Goal: Participate in discussion: Engage in conversation with other users on a specific topic

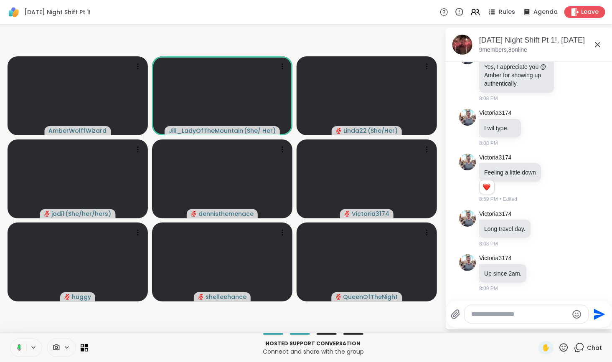
click at [17, 347] on icon at bounding box center [18, 348] width 8 height 8
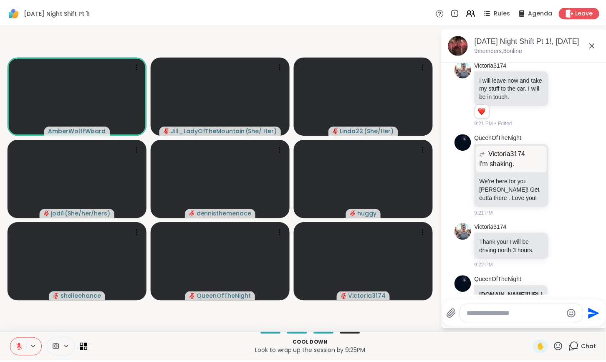
scroll to position [1040, 0]
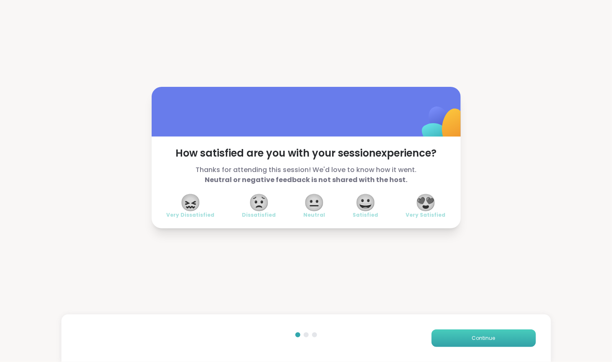
click at [468, 344] on button "Continue" at bounding box center [483, 339] width 104 height 18
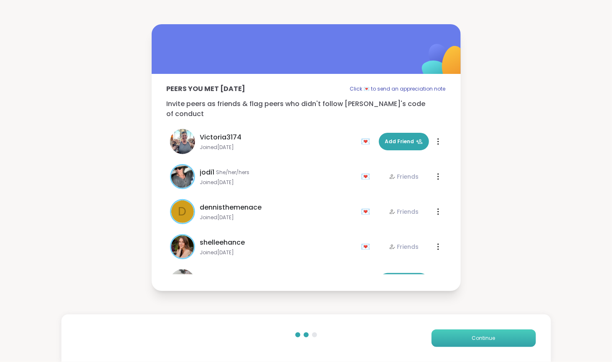
click at [466, 343] on button "Continue" at bounding box center [483, 339] width 104 height 18
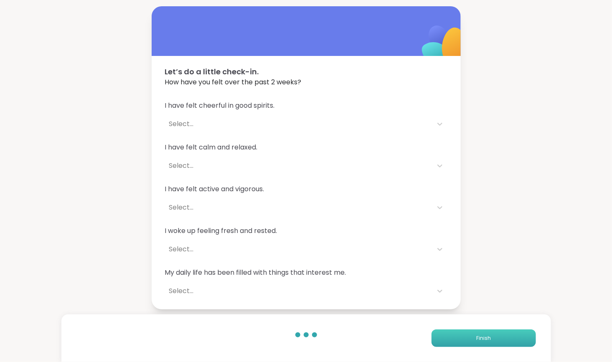
click at [466, 343] on button "Finish" at bounding box center [483, 339] width 104 height 18
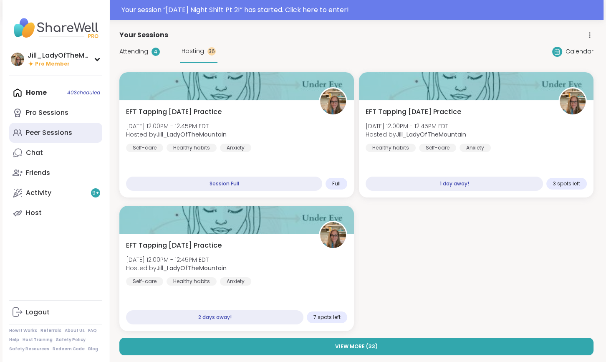
click at [66, 132] on div "Peer Sessions" at bounding box center [49, 132] width 46 height 9
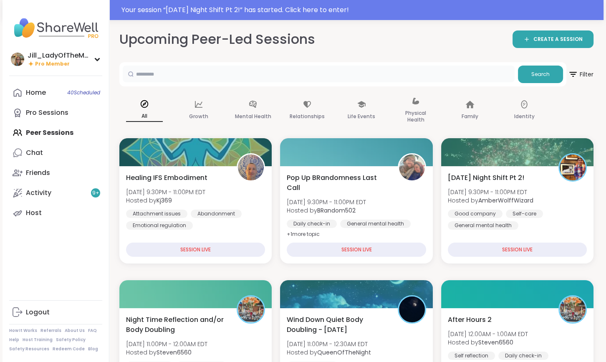
click at [241, 72] on input "text" at bounding box center [319, 74] width 392 height 17
type input "*****"
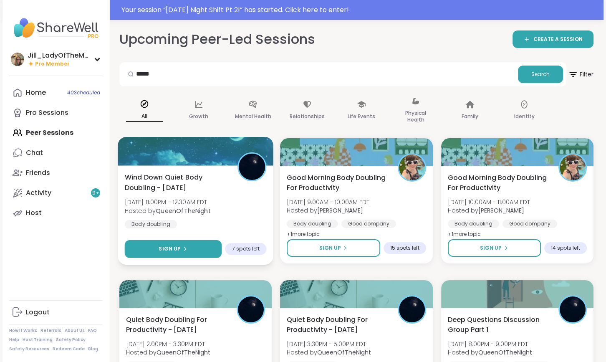
click at [186, 246] on div "Sign Up" at bounding box center [173, 249] width 29 height 8
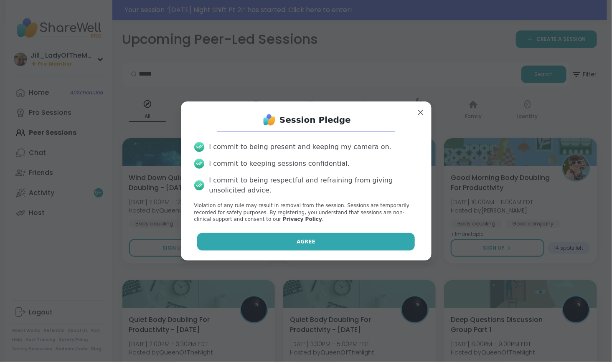
click at [276, 234] on button "Agree" at bounding box center [306, 242] width 218 height 18
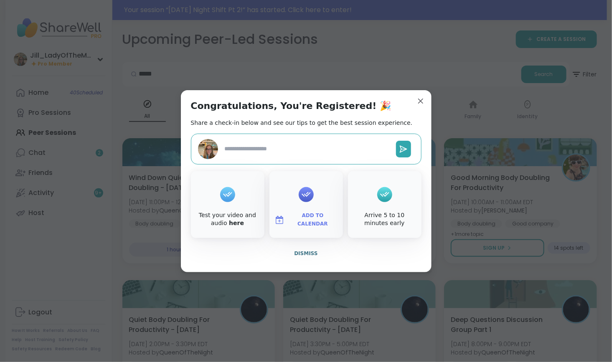
click at [306, 218] on span "Add to Calendar" at bounding box center [313, 220] width 50 height 16
click at [300, 141] on button "Google Calendar" at bounding box center [305, 144] width 63 height 18
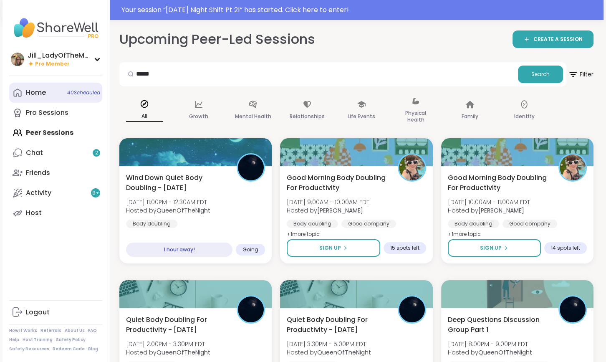
click at [74, 94] on span "40 Scheduled" at bounding box center [83, 92] width 33 height 7
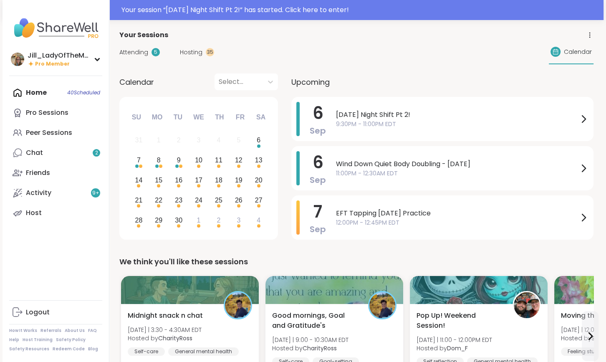
click at [195, 53] on span "Hosting" at bounding box center [191, 52] width 23 height 9
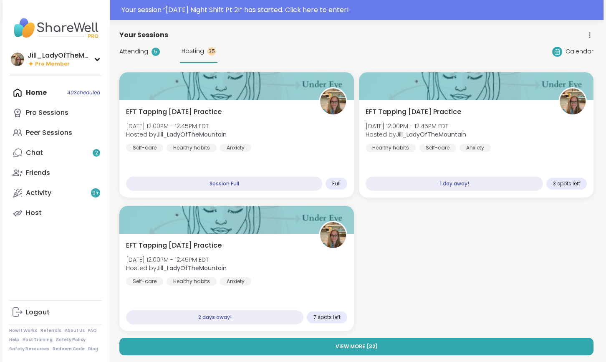
click at [141, 48] on span "Attending" at bounding box center [133, 51] width 29 height 9
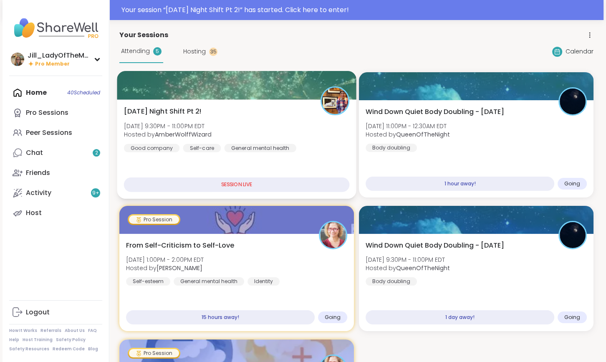
click at [269, 134] on div "Saturday Night Shift Pt 2! Sat, Sep 06 | 9:30PM - 11:00PM EDT Hosted by AmberWo…" at bounding box center [237, 130] width 226 height 46
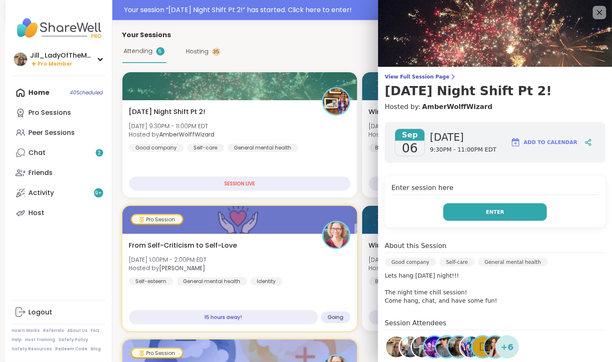
click at [476, 214] on button "Enter" at bounding box center [495, 212] width 104 height 18
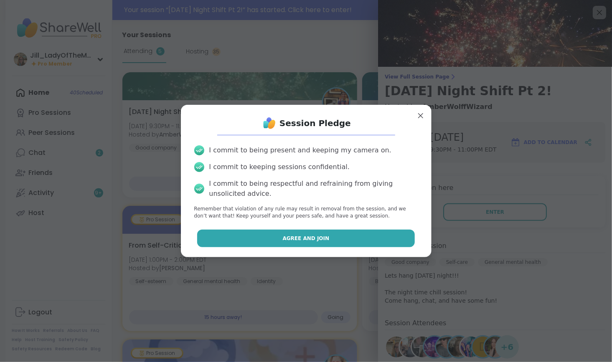
click at [336, 240] on button "Agree and Join" at bounding box center [306, 239] width 218 height 18
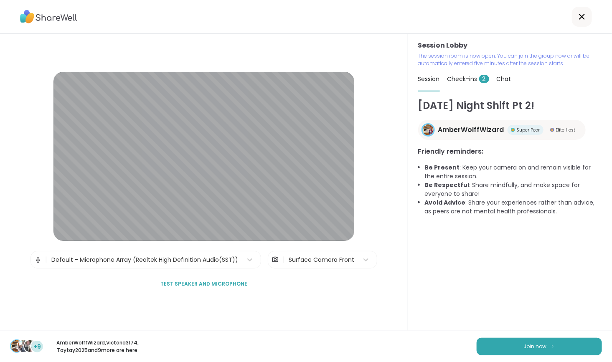
click at [461, 74] on div "Check-ins 2" at bounding box center [468, 78] width 42 height 23
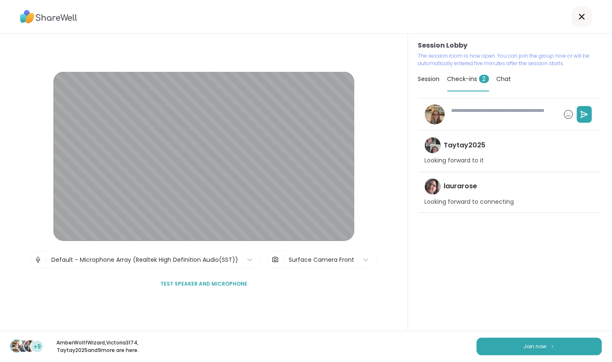
type textarea "*"
click at [497, 79] on span "Chat" at bounding box center [504, 79] width 15 height 8
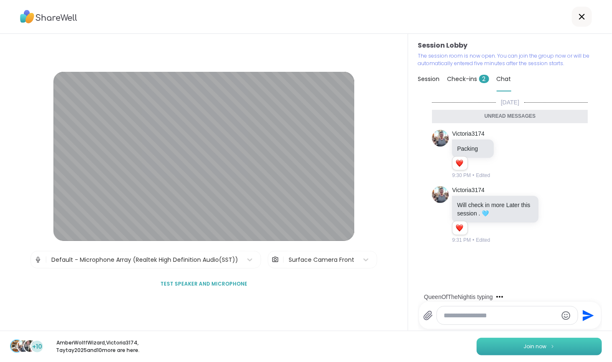
click at [513, 348] on button "Join now" at bounding box center [539, 347] width 125 height 18
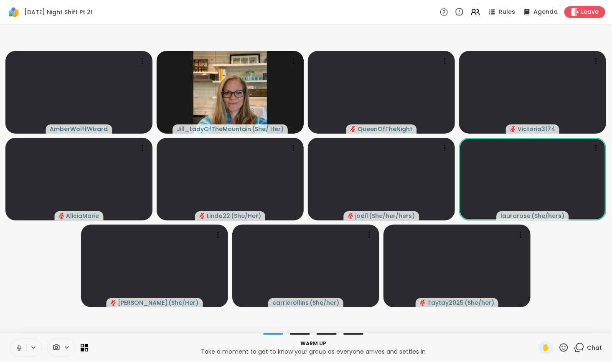
click at [580, 345] on div "Chat" at bounding box center [588, 347] width 28 height 13
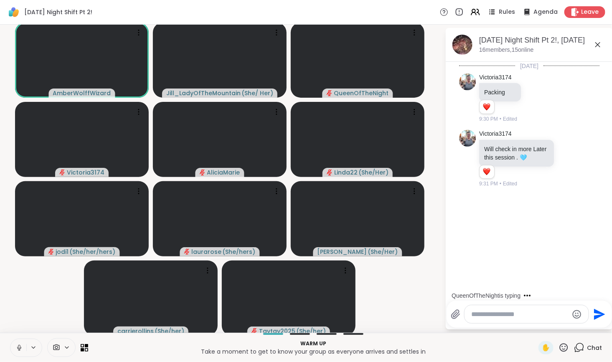
click at [574, 348] on icon at bounding box center [579, 347] width 10 height 10
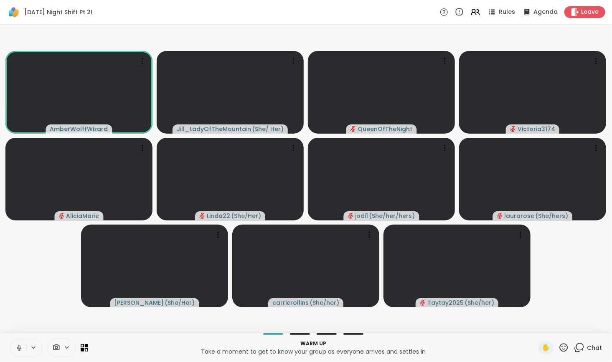
click at [574, 349] on icon at bounding box center [579, 347] width 10 height 10
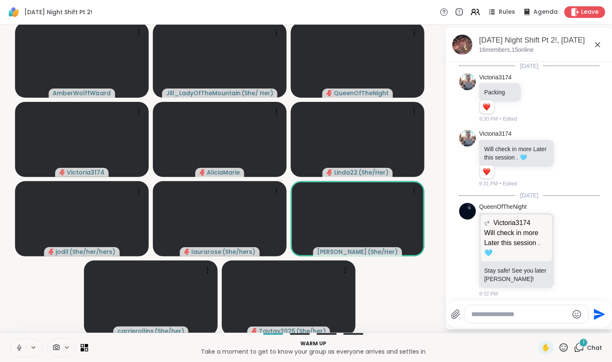
scroll to position [5, 0]
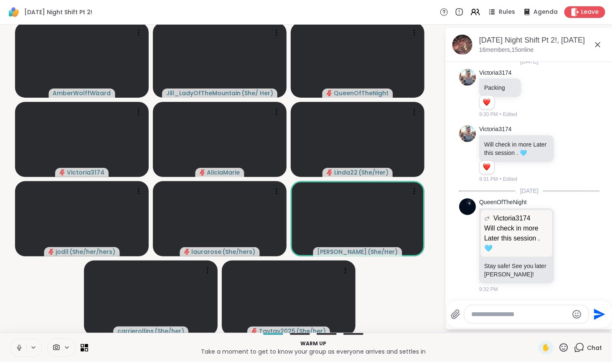
click at [16, 346] on icon at bounding box center [19, 348] width 8 height 8
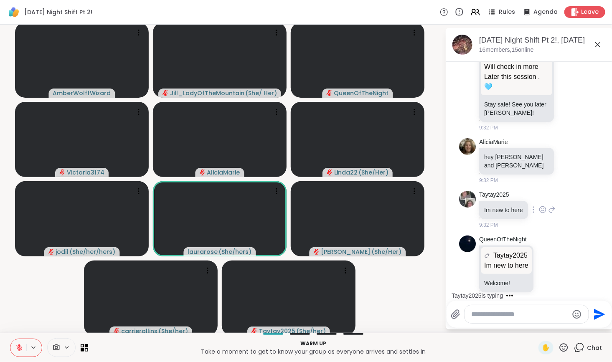
scroll to position [239, 0]
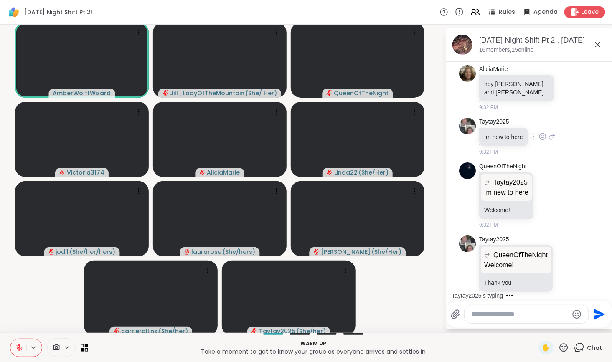
click at [548, 132] on icon at bounding box center [552, 137] width 8 height 10
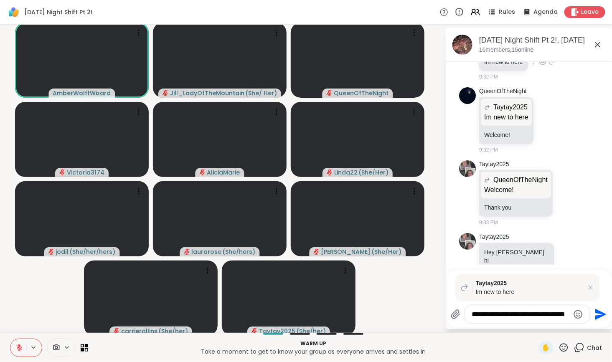
scroll to position [0, 0]
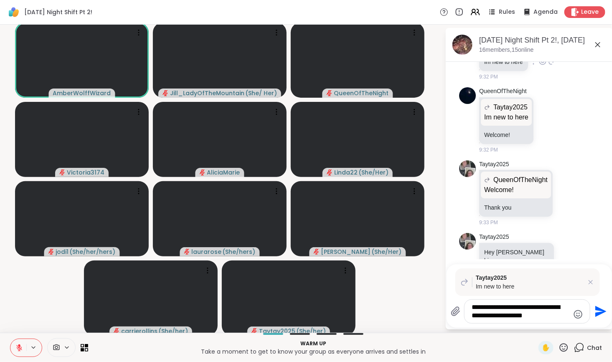
type textarea "**********"
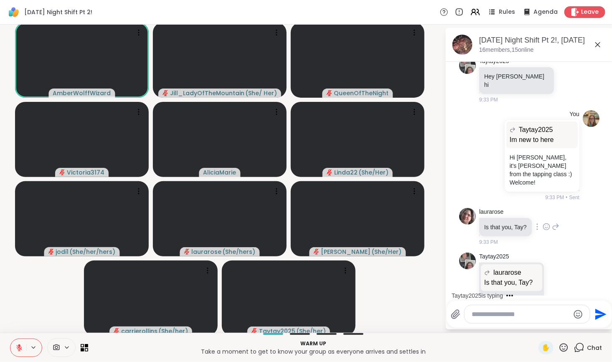
scroll to position [583, 0]
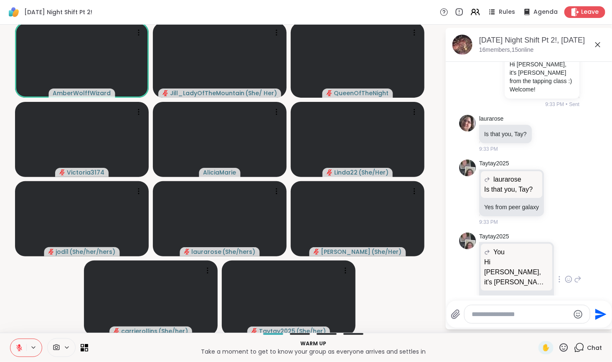
click at [575, 276] on icon at bounding box center [578, 279] width 6 height 6
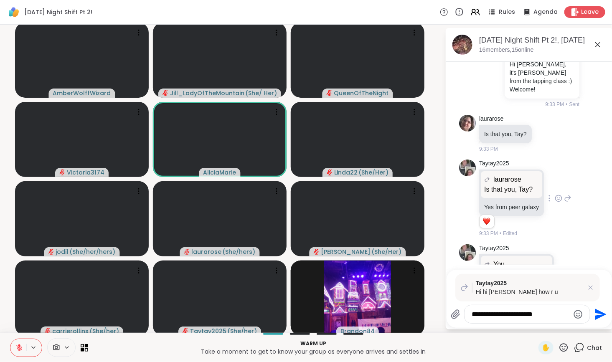
type textarea "**********"
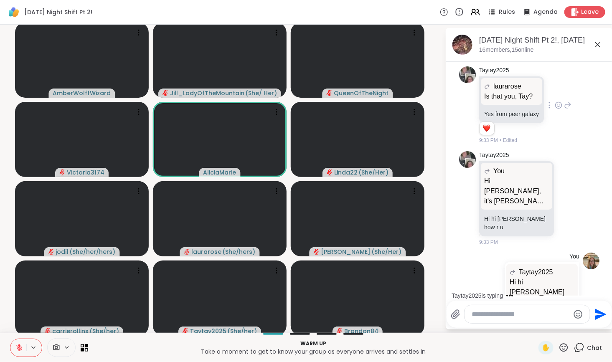
scroll to position [759, 0]
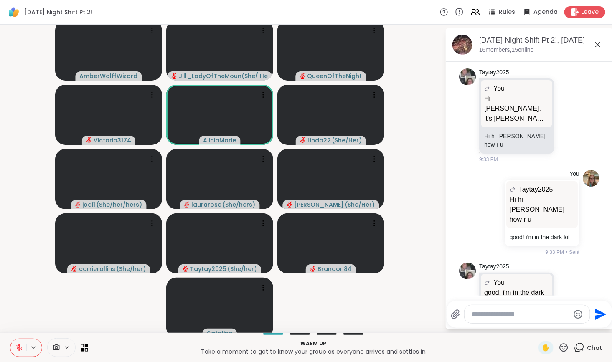
click at [13, 348] on button at bounding box center [18, 348] width 16 height 18
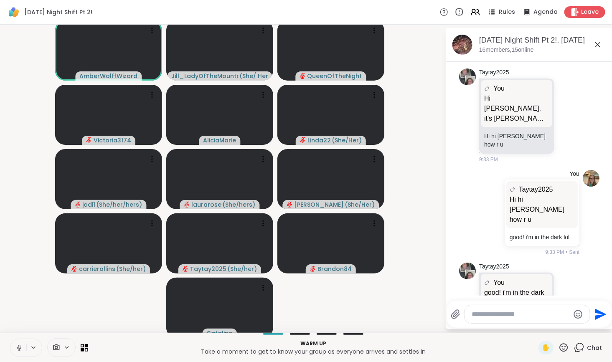
click at [13, 348] on button at bounding box center [18, 348] width 16 height 18
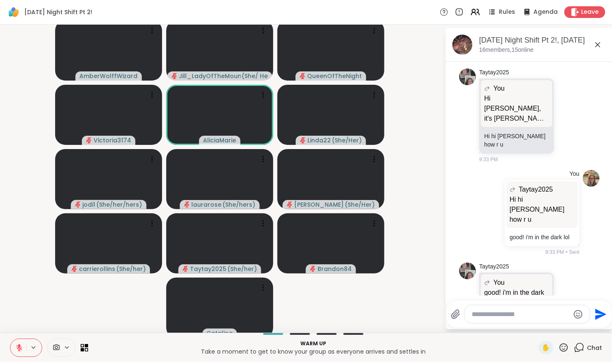
click at [13, 348] on button at bounding box center [18, 348] width 16 height 18
click at [18, 349] on icon at bounding box center [19, 348] width 8 height 8
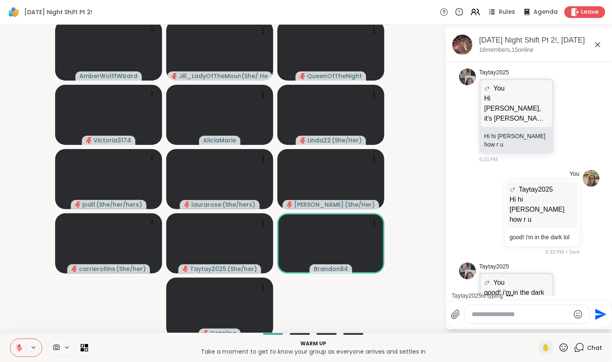
click at [18, 349] on icon at bounding box center [19, 348] width 6 height 6
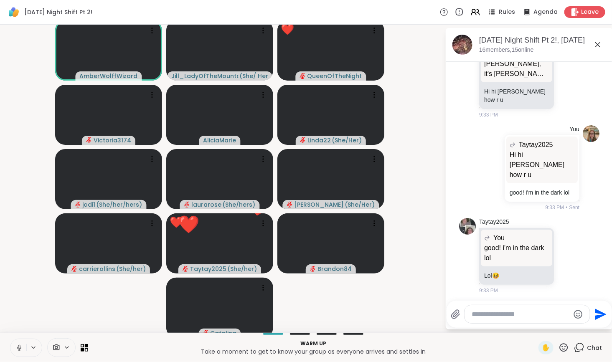
click at [20, 349] on icon at bounding box center [19, 348] width 4 height 3
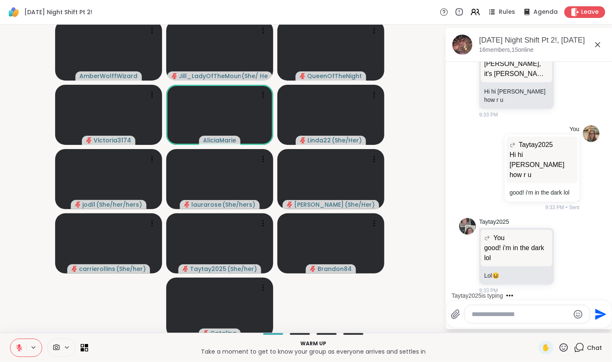
scroll to position [857, 0]
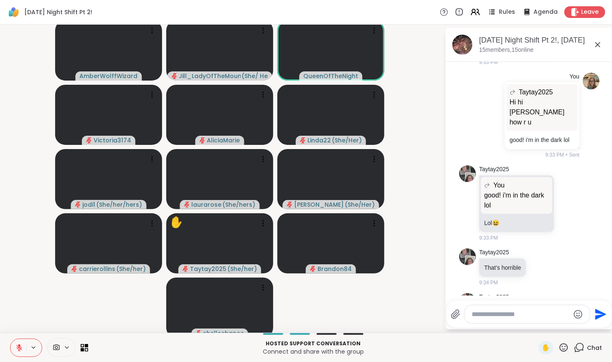
click at [12, 346] on button at bounding box center [18, 348] width 16 height 18
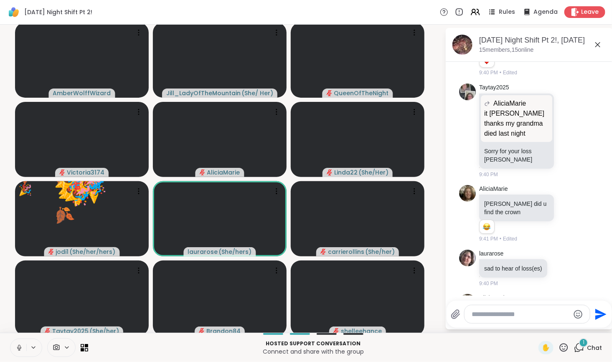
scroll to position [1804, 0]
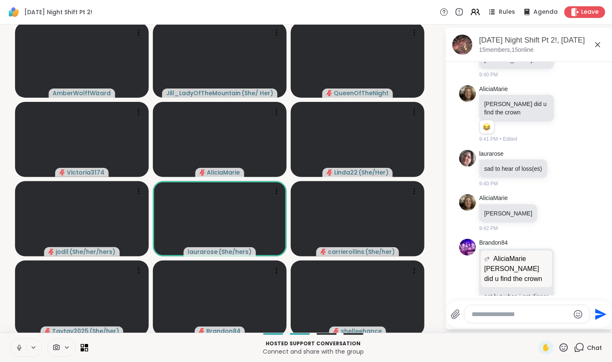
click at [560, 349] on icon at bounding box center [564, 347] width 8 height 8
click at [535, 326] on span "❤️" at bounding box center [539, 326] width 8 height 10
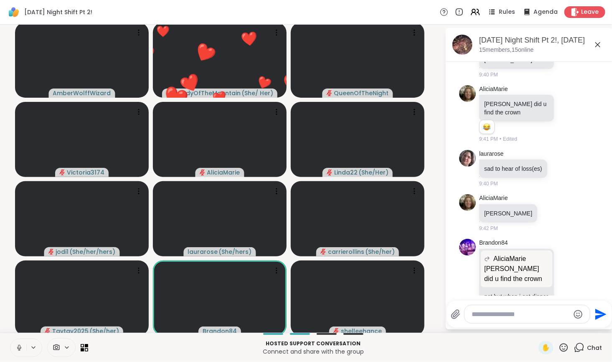
click at [560, 347] on icon at bounding box center [564, 347] width 8 height 8
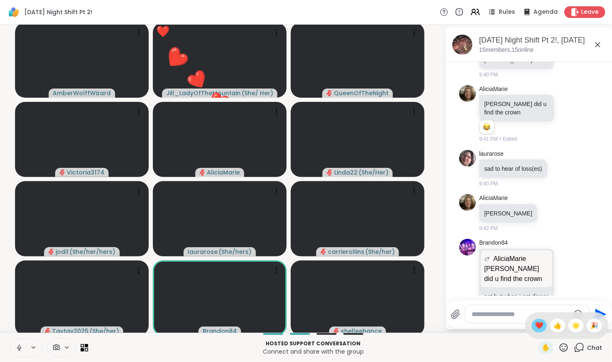
click at [535, 325] on span "❤️" at bounding box center [539, 326] width 8 height 10
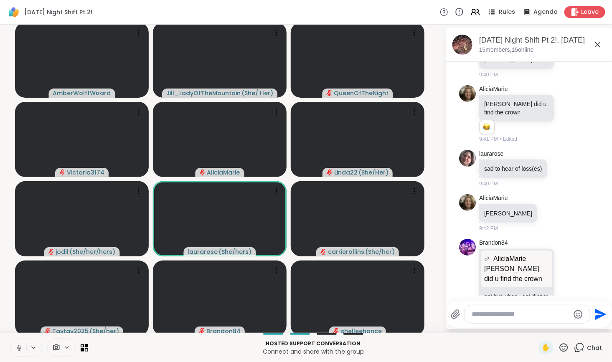
click at [560, 347] on icon at bounding box center [564, 347] width 8 height 8
click at [535, 327] on span "❤️" at bounding box center [539, 326] width 8 height 10
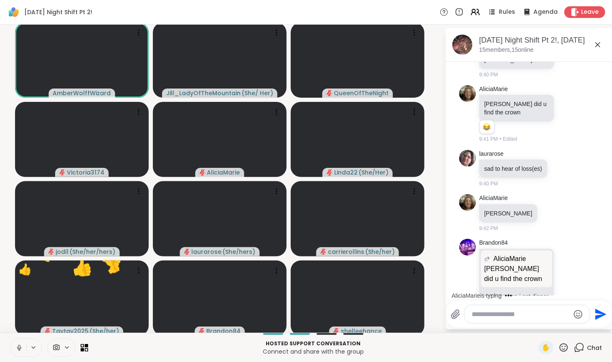
scroll to position [1857, 0]
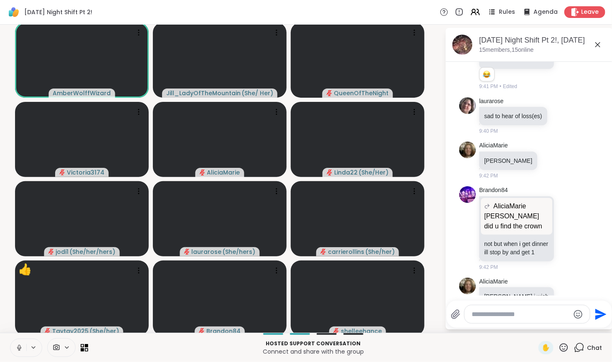
click at [530, 327] on div "Send" at bounding box center [528, 314] width 165 height 27
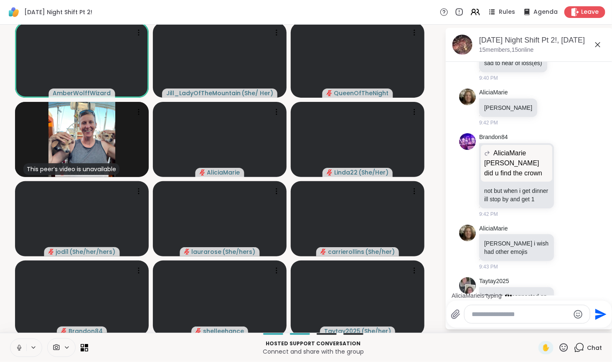
scroll to position [2029, 0]
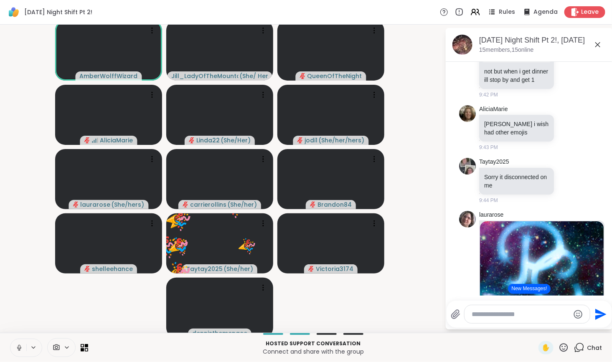
click at [564, 343] on icon at bounding box center [563, 347] width 10 height 10
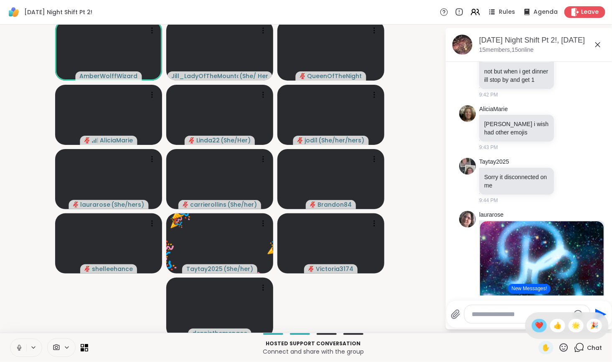
click at [535, 327] on span "❤️" at bounding box center [539, 326] width 8 height 10
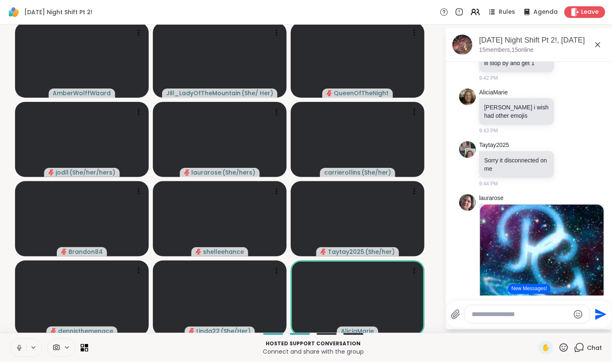
scroll to position [2043, 0]
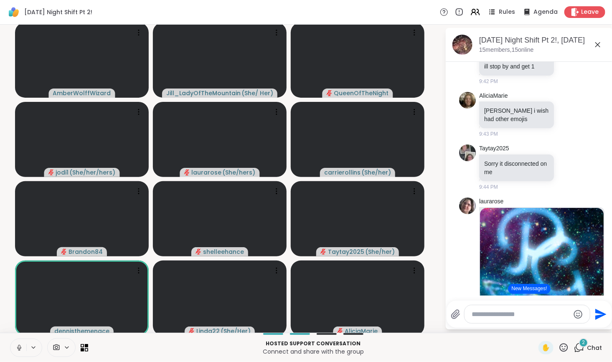
click at [480, 267] on img at bounding box center [542, 260] width 124 height 104
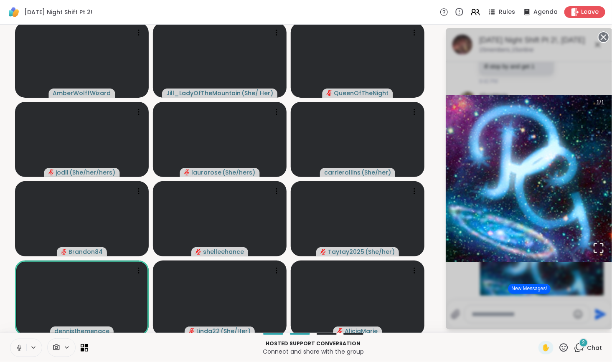
scroll to position [2, 0]
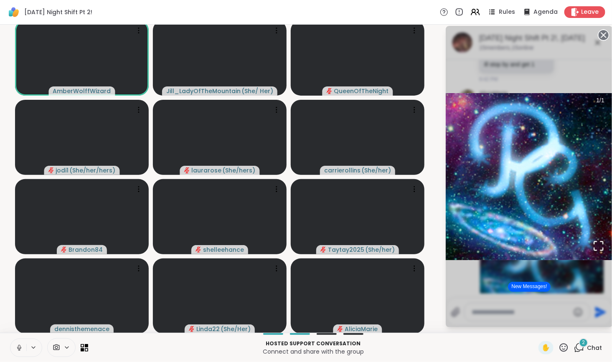
click at [599, 33] on circle at bounding box center [604, 35] width 10 height 10
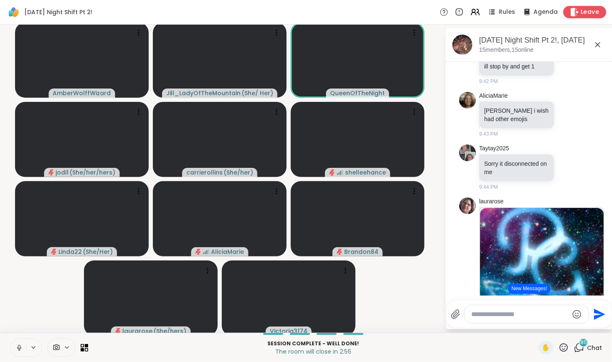
click at [581, 13] on span "Leave" at bounding box center [590, 12] width 18 height 9
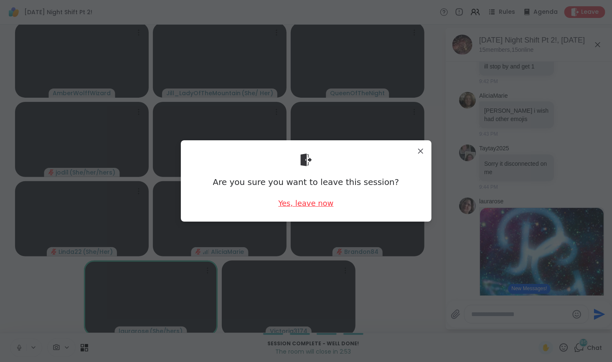
click at [303, 199] on div "Yes, leave now" at bounding box center [305, 203] width 55 height 10
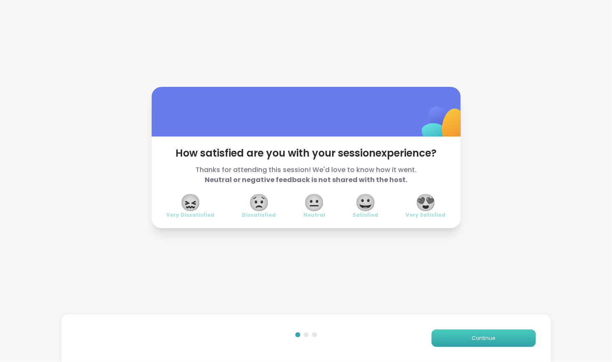
click at [494, 339] on button "Continue" at bounding box center [483, 339] width 104 height 18
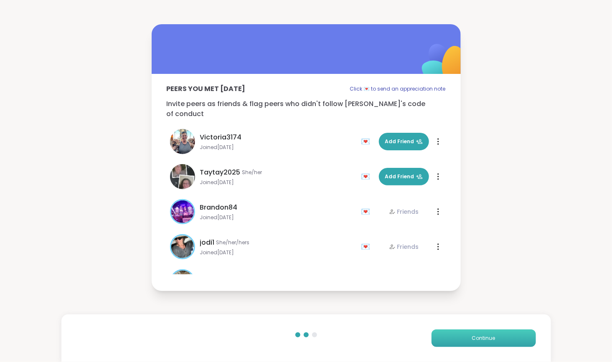
click at [491, 340] on button "Continue" at bounding box center [483, 339] width 104 height 18
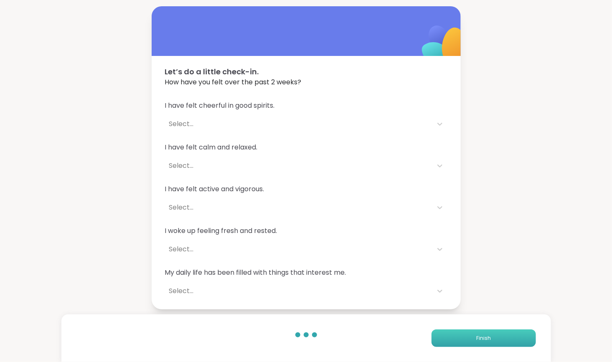
drag, startPoint x: 492, startPoint y: 341, endPoint x: 465, endPoint y: 336, distance: 27.5
click at [465, 336] on button "Finish" at bounding box center [483, 339] width 104 height 18
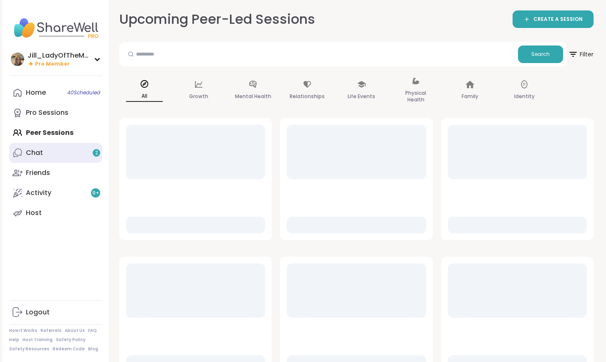
click at [85, 146] on link "Chat 2" at bounding box center [55, 153] width 93 height 20
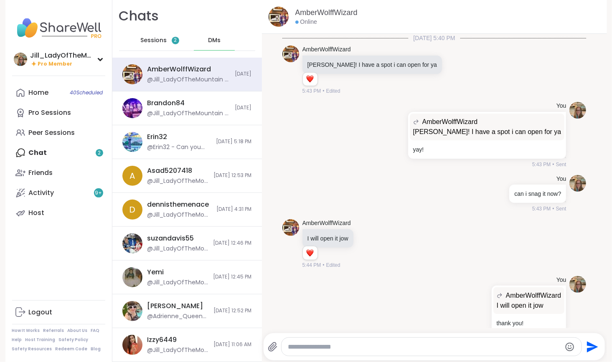
scroll to position [4680, 0]
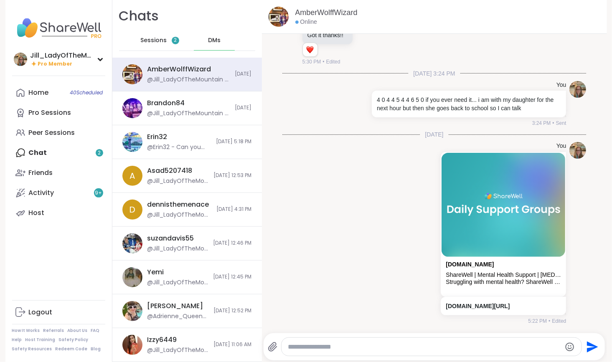
click at [157, 41] on span "Sessions" at bounding box center [153, 40] width 26 height 8
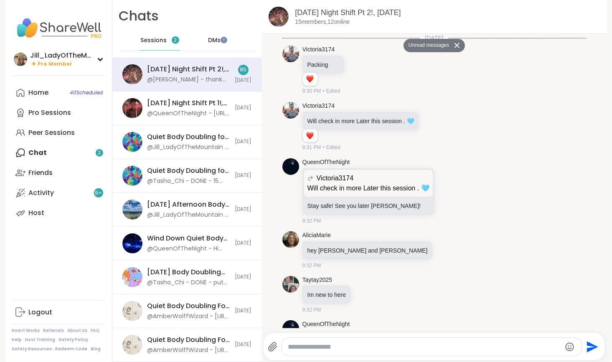
scroll to position [7810, 0]
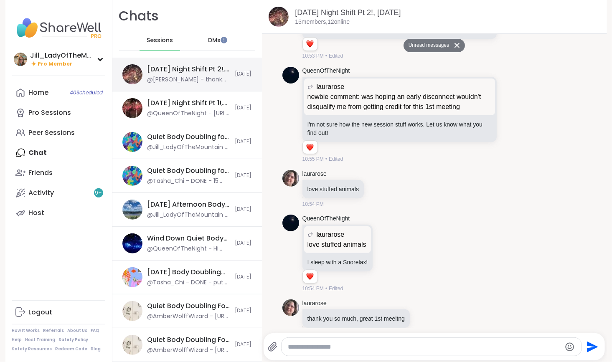
click at [185, 88] on div "Saturday Night Shift Pt 2!, Sep 06 @laurarose - thank you so much, great 1st me…" at bounding box center [187, 75] width 150 height 34
click at [218, 41] on div "DMs" at bounding box center [214, 40] width 41 height 20
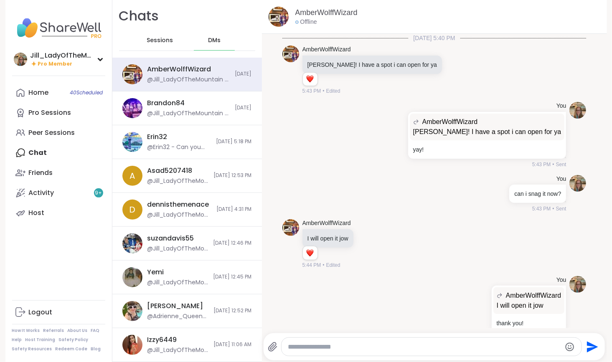
scroll to position [4680, 0]
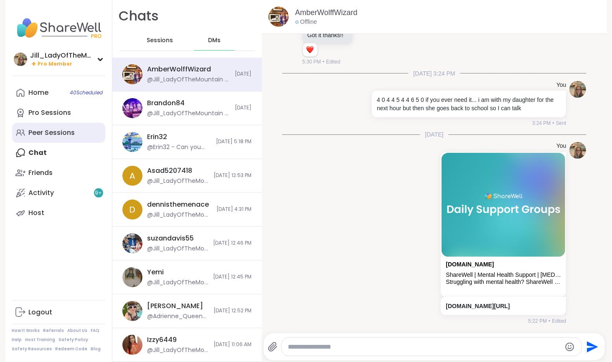
click at [51, 134] on div "Peer Sessions" at bounding box center [52, 132] width 46 height 9
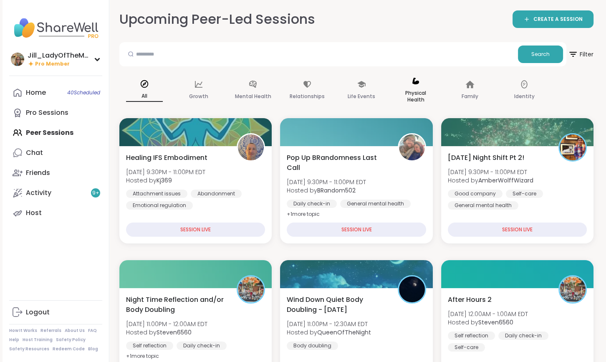
click at [411, 80] on icon at bounding box center [415, 80] width 9 height 9
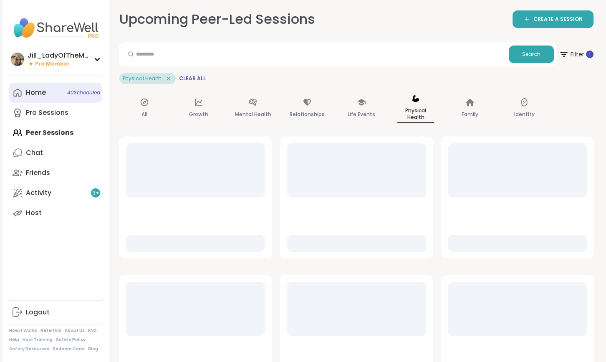
click at [85, 92] on span "40 Scheduled" at bounding box center [83, 92] width 33 height 7
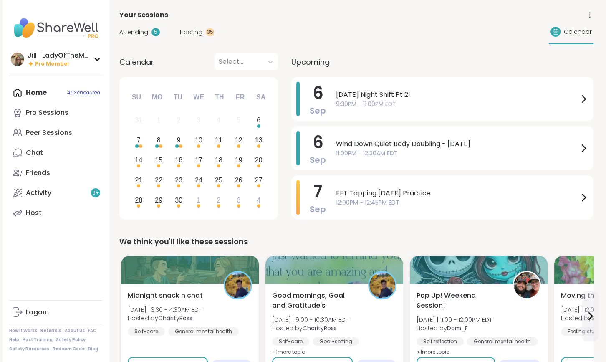
click at [140, 32] on span "Attending" at bounding box center [133, 32] width 29 height 9
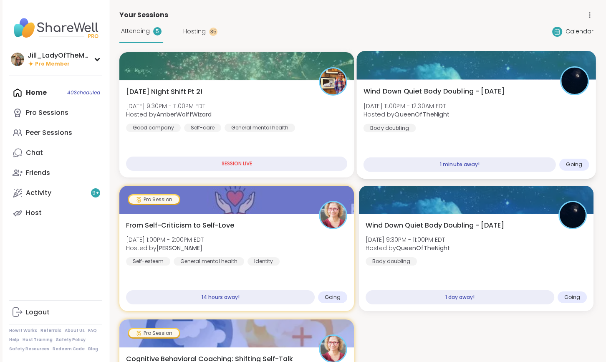
click at [466, 120] on div "Wind Down Quiet Body Doubling - Saturday Sat, Sep 06 | 11:00PM - 12:30AM EDT Ho…" at bounding box center [477, 109] width 226 height 46
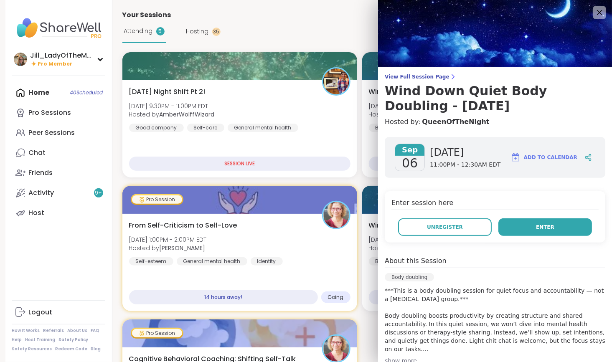
click at [518, 230] on button "Enter" at bounding box center [545, 227] width 94 height 18
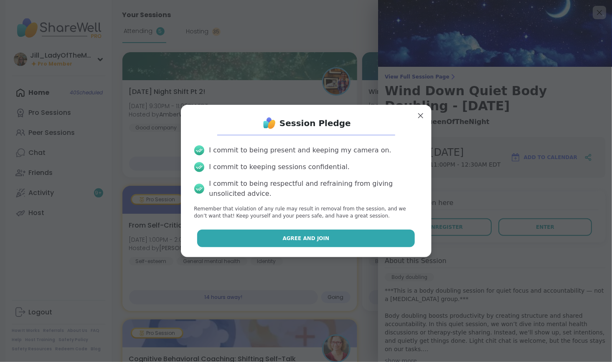
click at [311, 242] on span "Agree and Join" at bounding box center [306, 239] width 47 height 8
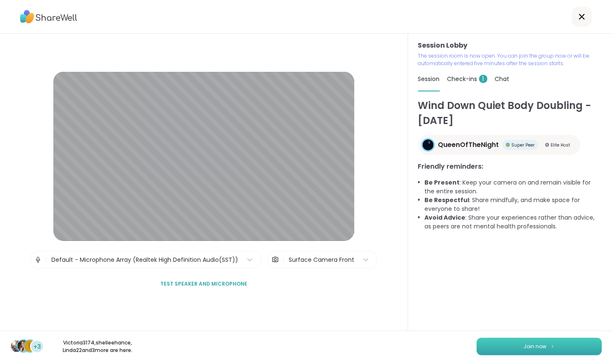
click at [524, 343] on span "Join now" at bounding box center [535, 347] width 23 height 8
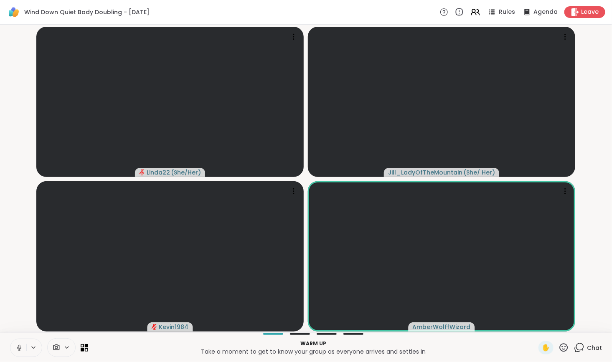
click at [574, 345] on icon at bounding box center [579, 347] width 10 height 10
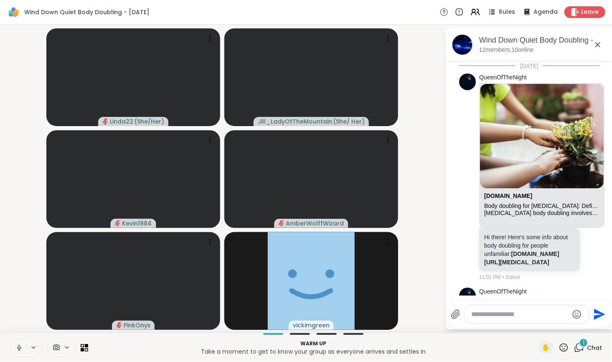
scroll to position [434, 0]
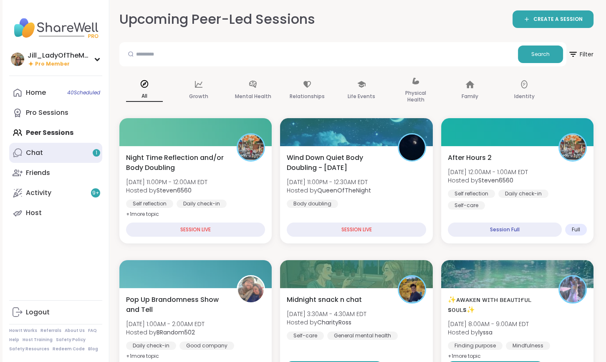
click at [74, 154] on link "Chat 1" at bounding box center [55, 153] width 93 height 20
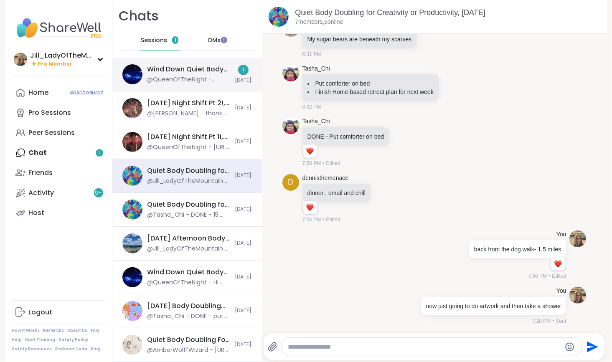
click at [185, 78] on div "@QueenOfTheNight - @Jill_LadyOfTheMountain I think you dropped out :)" at bounding box center [188, 80] width 83 height 8
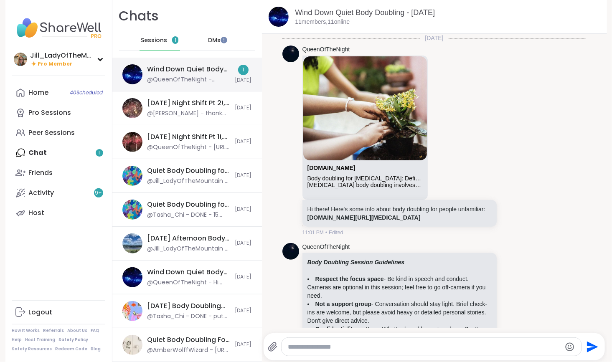
scroll to position [170, 0]
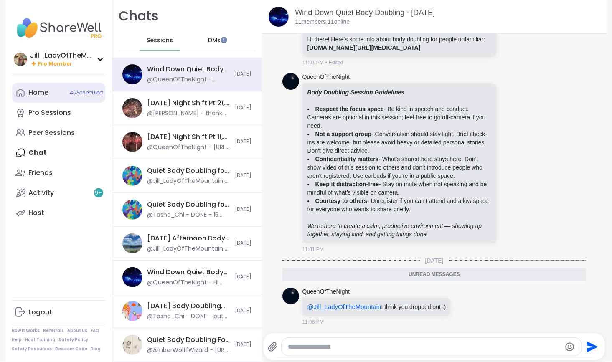
click at [91, 90] on span "40 Scheduled" at bounding box center [86, 92] width 33 height 7
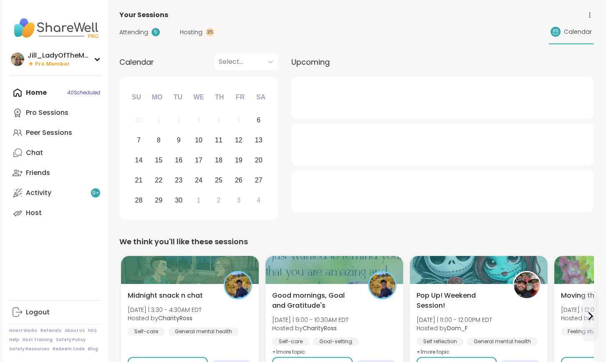
click at [147, 33] on span "Attending" at bounding box center [133, 32] width 29 height 9
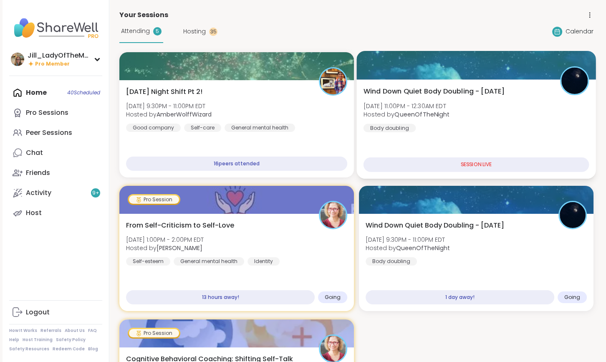
click at [411, 140] on div "Wind Down Quiet Body Doubling - Saturday Sat, Sep 06 | 11:00PM - 12:30AM EDT Ho…" at bounding box center [476, 128] width 239 height 99
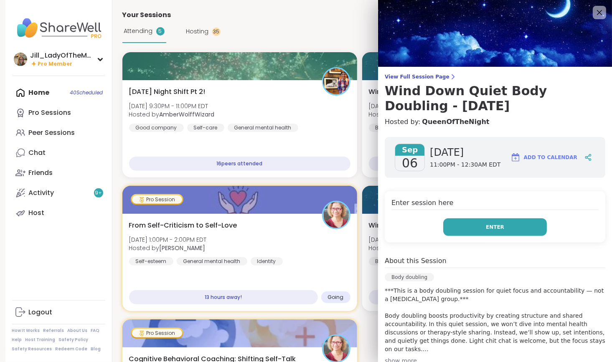
click at [461, 234] on button "Enter" at bounding box center [495, 227] width 104 height 18
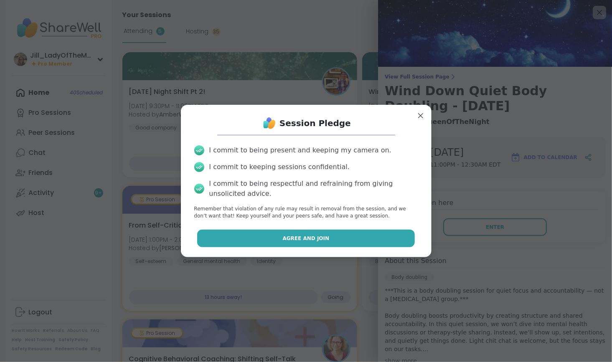
click at [343, 244] on button "Agree and Join" at bounding box center [306, 239] width 218 height 18
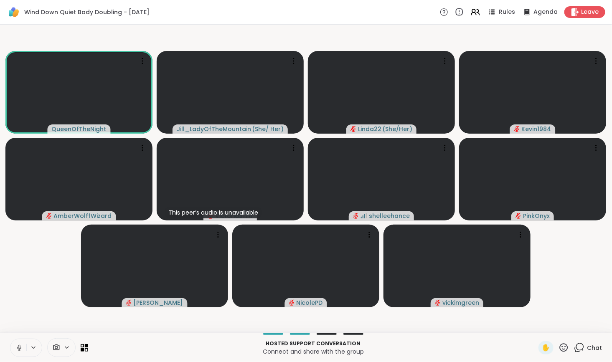
click at [576, 345] on icon at bounding box center [579, 347] width 10 height 10
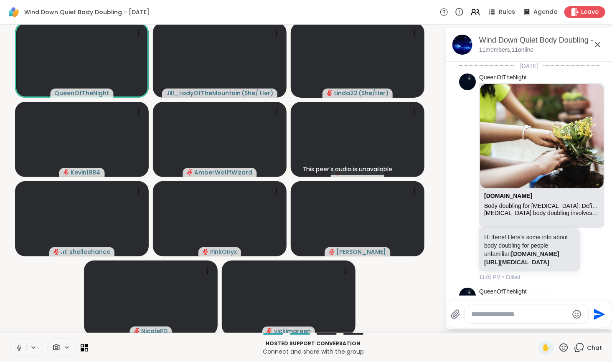
scroll to position [495, 0]
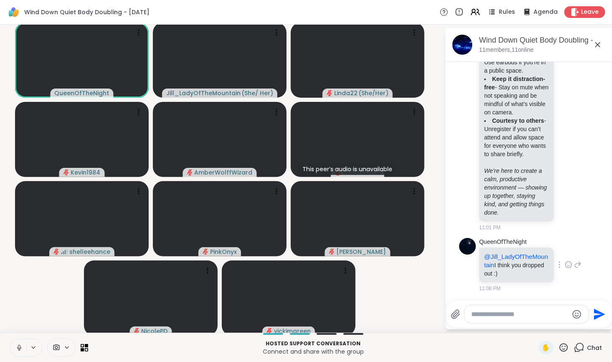
click at [574, 265] on icon at bounding box center [578, 265] width 8 height 10
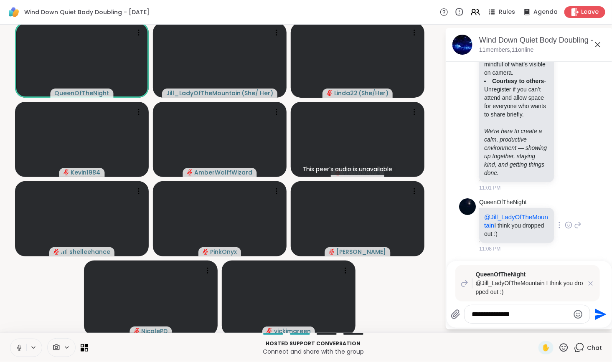
type textarea "**********"
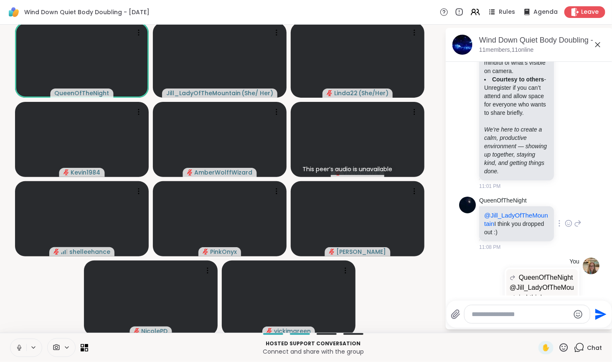
scroll to position [588, 0]
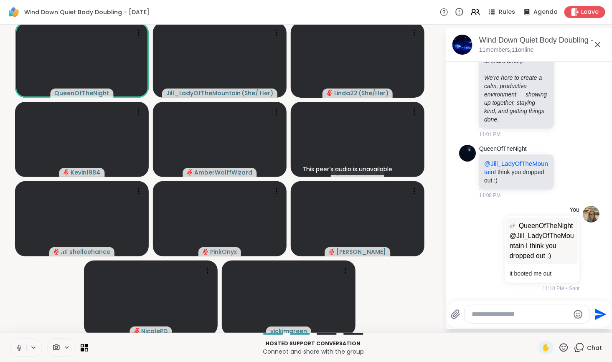
click at [17, 347] on icon at bounding box center [19, 348] width 8 height 8
click at [472, 315] on textarea "Type your message" at bounding box center [520, 314] width 97 height 8
click at [474, 318] on textarea "Type your message" at bounding box center [520, 314] width 97 height 8
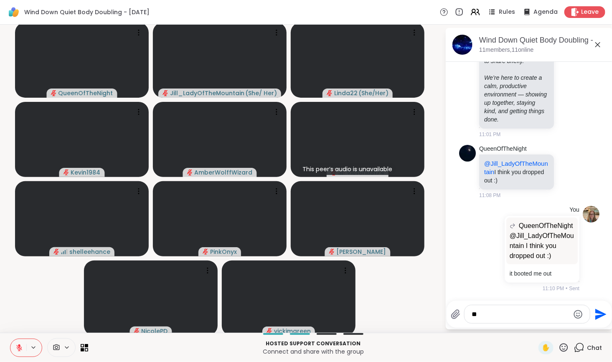
type textarea "*"
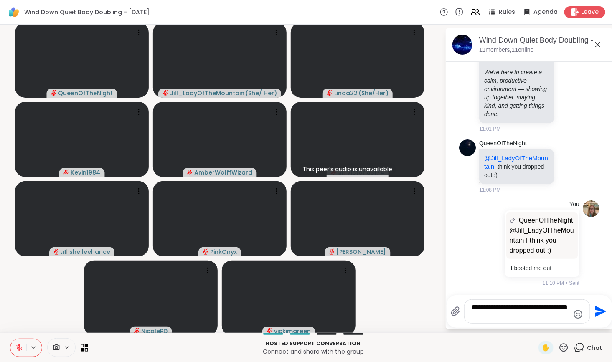
type textarea "**********"
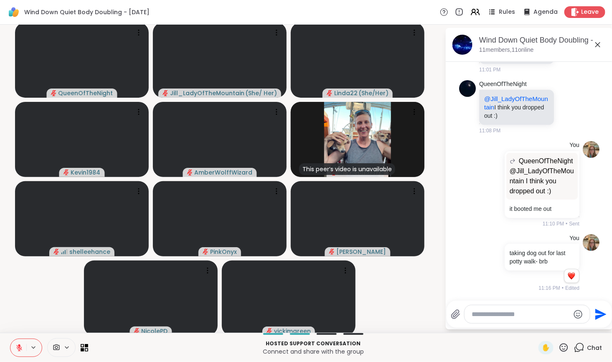
scroll to position [730, 0]
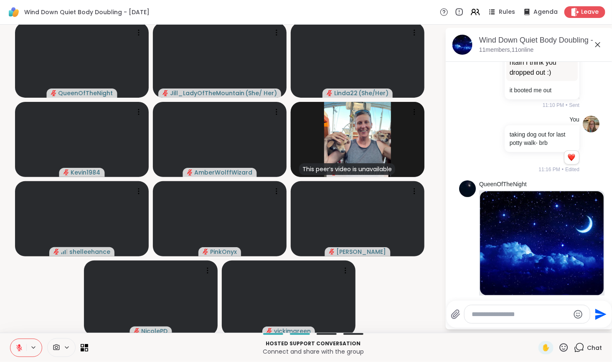
click at [398, 297] on video-player-container "QueenOfTheNight Jill_LadyOfTheMountain ( She/ Her ) Linda22 ( She/Her ) Kevin19…" at bounding box center [222, 179] width 435 height 302
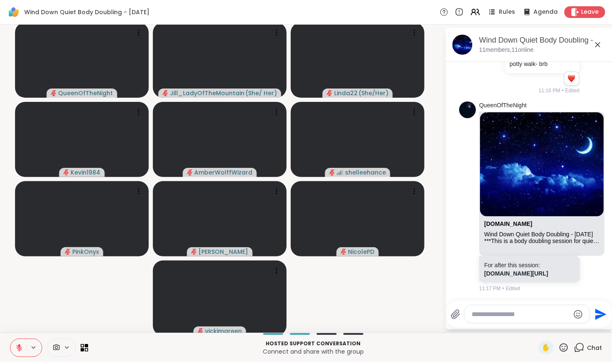
scroll to position [855, 0]
click at [534, 270] on link "sharewellnow.com/session/fac7607e-1902-4378-be79-a1fe7d6166cb" at bounding box center [516, 273] width 64 height 7
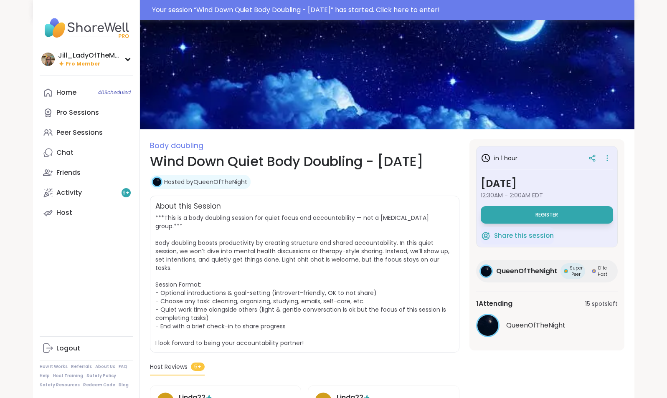
click at [528, 196] on span "12:30AM - 2:00AM EDT" at bounding box center [547, 195] width 132 height 8
click at [529, 215] on button "Register" at bounding box center [547, 215] width 132 height 18
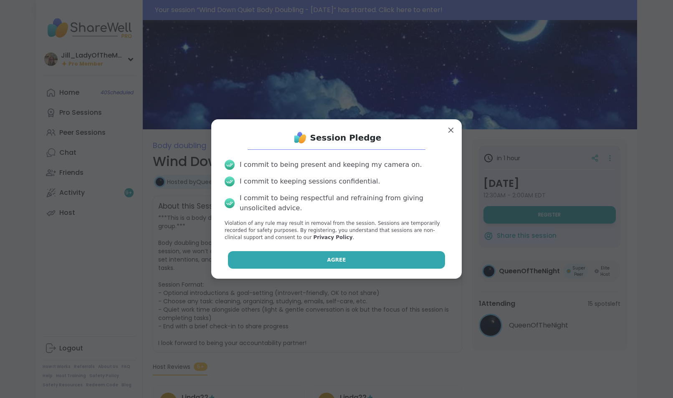
click at [353, 253] on button "Agree" at bounding box center [337, 260] width 218 height 18
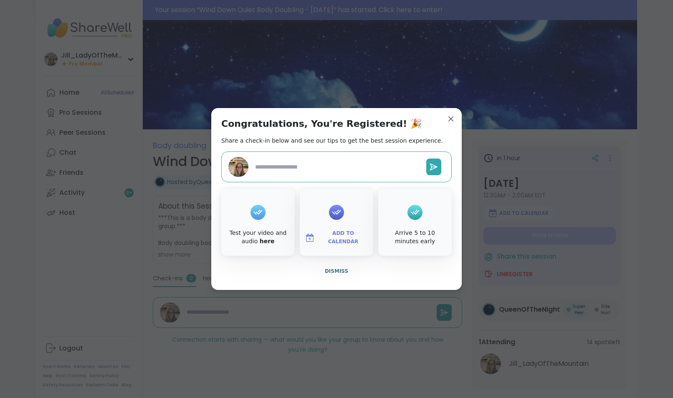
click at [338, 234] on span "Add to Calendar" at bounding box center [343, 238] width 50 height 16
click at [332, 161] on button "Google Calendar" at bounding box center [336, 162] width 63 height 18
type textarea "*"
